Goal: Task Accomplishment & Management: Complete application form

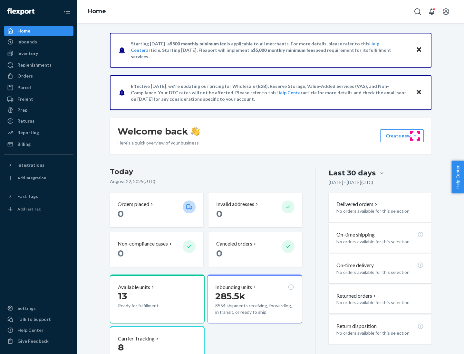
click at [415, 136] on button "Create new Create new inbound Create new order Create new product" at bounding box center [401, 135] width 43 height 13
click at [39, 42] on div "Inbounds" at bounding box center [39, 41] width 68 height 9
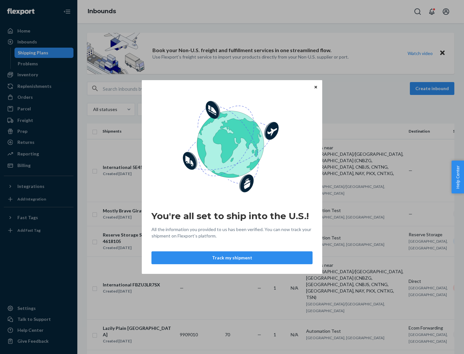
click at [232, 258] on button "Track my shipment" at bounding box center [231, 257] width 161 height 13
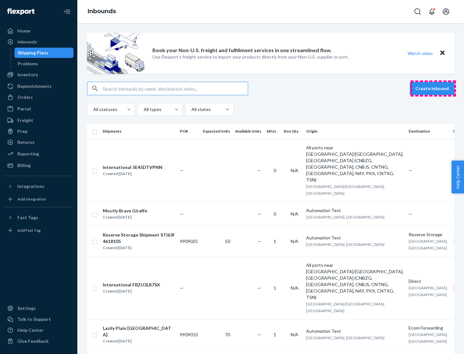
click at [433, 89] on button "Create inbound" at bounding box center [431, 88] width 44 height 13
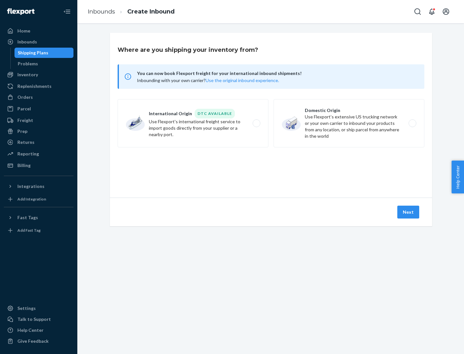
click at [193, 123] on label "International Origin DTC Available Use Flexport's international freight service…" at bounding box center [192, 123] width 151 height 48
click at [256, 123] on input "International Origin DTC Available Use Flexport's international freight service…" at bounding box center [258, 123] width 4 height 4
radio input "true"
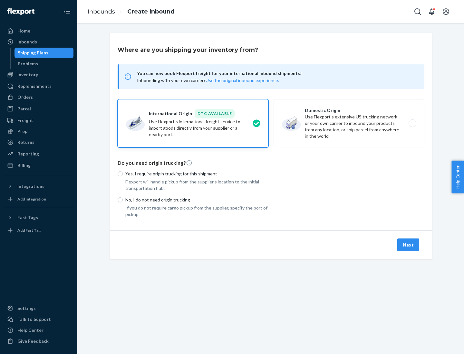
click at [197, 200] on p "No, I do not need origin trucking" at bounding box center [196, 200] width 143 height 6
click at [123, 200] on input "No, I do not need origin trucking" at bounding box center [119, 199] width 5 height 5
radio input "true"
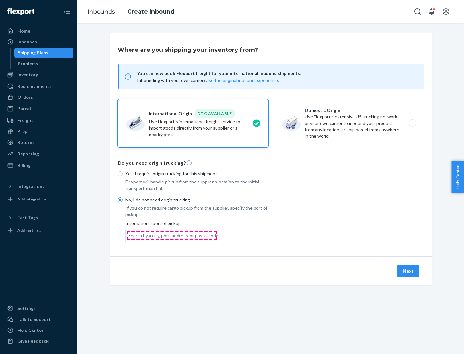
click at [172, 235] on div "Search by a city, port, address, or postal code" at bounding box center [173, 235] width 90 height 6
click at [129, 235] on input "Search by a city, port, address, or postal code" at bounding box center [128, 235] width 1 height 6
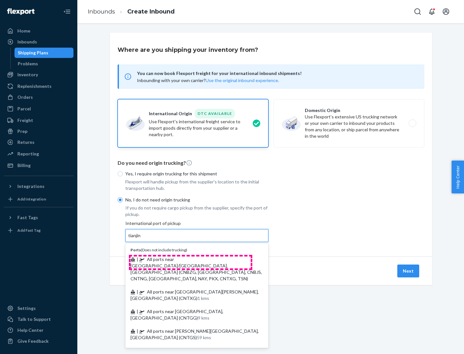
click at [190, 259] on span "| All ports near [GEOGRAPHIC_DATA]/[GEOGRAPHIC_DATA], [GEOGRAPHIC_DATA] (CNBZG,…" at bounding box center [195, 269] width 131 height 25
click at [141, 239] on input "tianjin" at bounding box center [134, 235] width 13 height 6
type input "All ports near [GEOGRAPHIC_DATA]/[GEOGRAPHIC_DATA], [GEOGRAPHIC_DATA] (CNBZG, […"
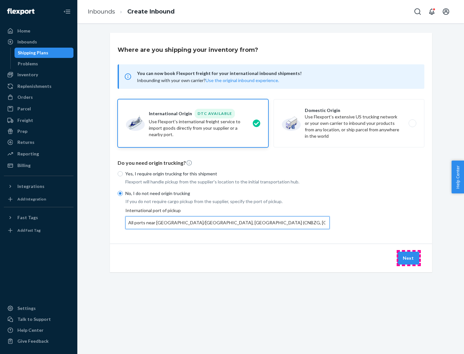
click at [408, 258] on button "Next" at bounding box center [408, 258] width 22 height 13
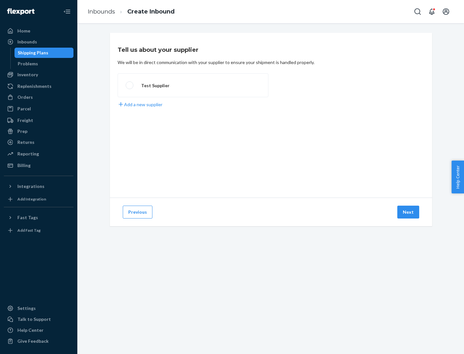
click at [193, 85] on label "Test Supplier" at bounding box center [192, 85] width 151 height 24
click at [130, 85] on input "Test Supplier" at bounding box center [128, 85] width 4 height 4
radio input "true"
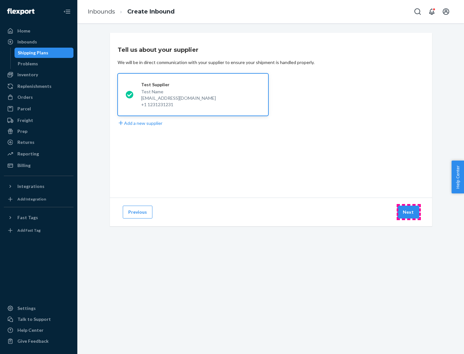
click at [408, 212] on button "Next" at bounding box center [408, 212] width 22 height 13
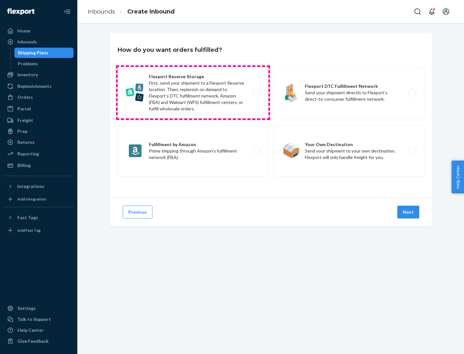
click at [193, 93] on label "Flexport Reserve Storage First, send your shipment to a Flexport Reserve locati…" at bounding box center [192, 93] width 151 height 52
click at [256, 93] on input "Flexport Reserve Storage First, send your shipment to a Flexport Reserve locati…" at bounding box center [258, 93] width 4 height 4
radio input "true"
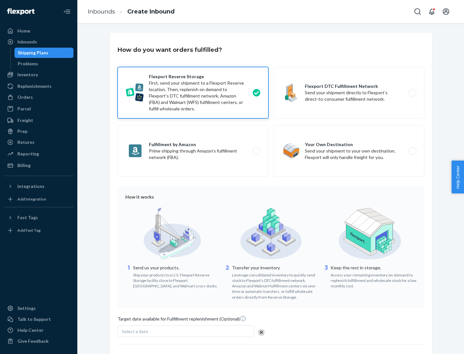
scroll to position [53, 0]
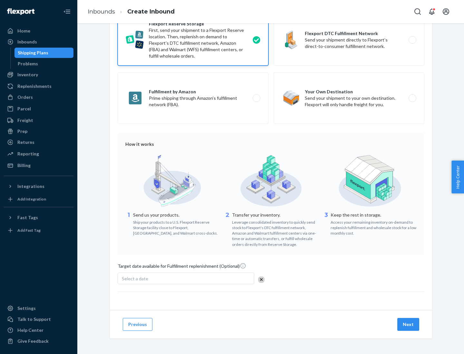
click at [408, 324] on button "Next" at bounding box center [408, 324] width 22 height 13
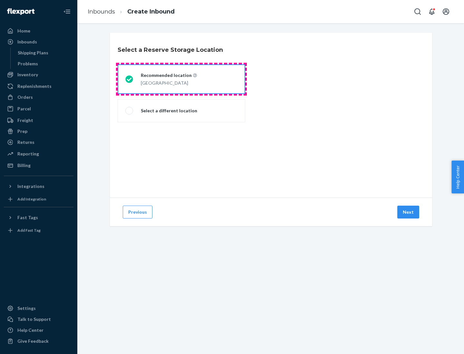
click at [181, 79] on div "[GEOGRAPHIC_DATA]" at bounding box center [169, 83] width 56 height 8
click at [129, 79] on input "Recommended location [GEOGRAPHIC_DATA]" at bounding box center [127, 79] width 4 height 4
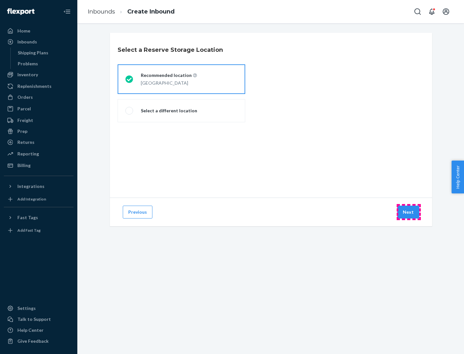
click at [408, 212] on button "Next" at bounding box center [408, 212] width 22 height 13
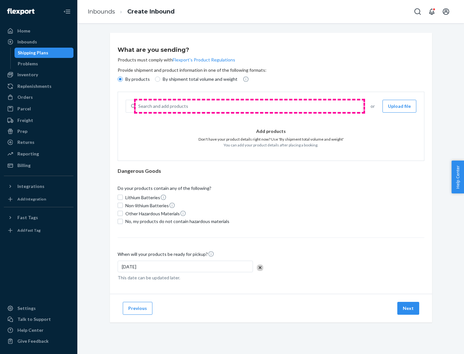
click at [249, 106] on div "Search and add products" at bounding box center [249, 106] width 227 height 12
click at [139, 106] on input "Search and add products" at bounding box center [138, 106] width 1 height 6
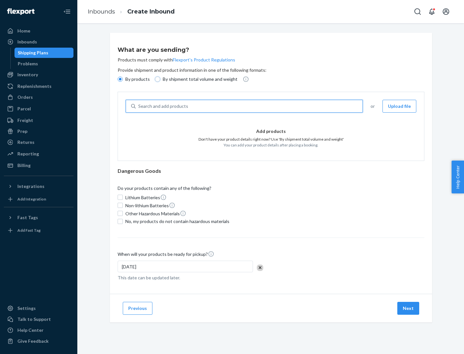
click at [156, 79] on input "By shipment total volume and weight" at bounding box center [157, 79] width 5 height 5
radio input "true"
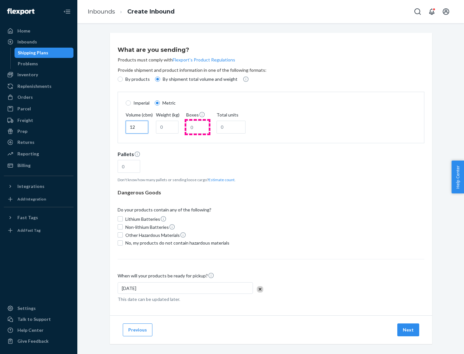
type input "12"
type input "22"
type input "222"
type input "121"
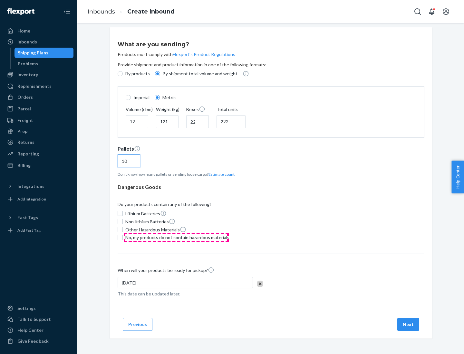
type input "10"
click at [176, 237] on span "No, my products do not contain hazardous materials" at bounding box center [177, 237] width 104 height 6
click at [123, 237] on input "No, my products do not contain hazardous materials" at bounding box center [119, 237] width 5 height 5
checkbox input "true"
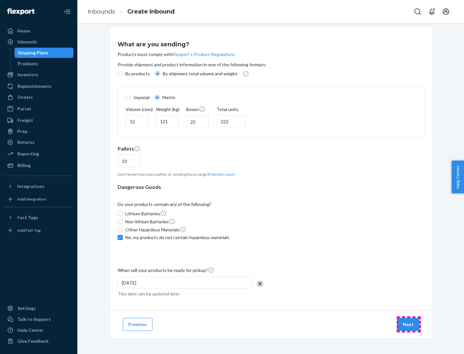
click at [408, 324] on button "Next" at bounding box center [408, 324] width 22 height 13
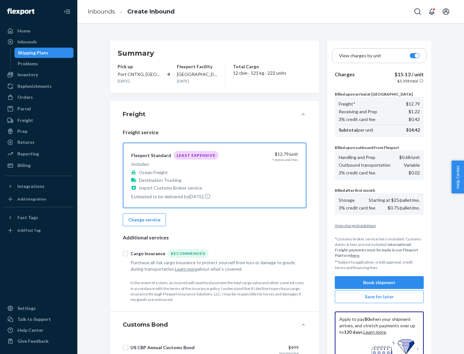
scroll to position [94, 0]
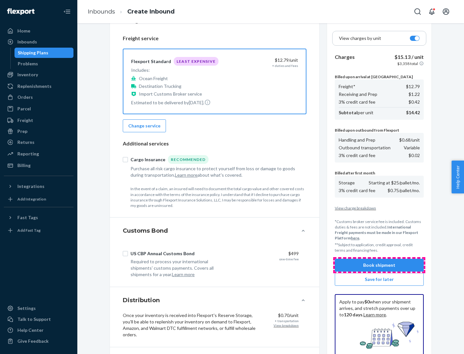
click at [379, 265] on button "Book shipment" at bounding box center [378, 265] width 89 height 13
